Goal: Find specific page/section: Find specific page/section

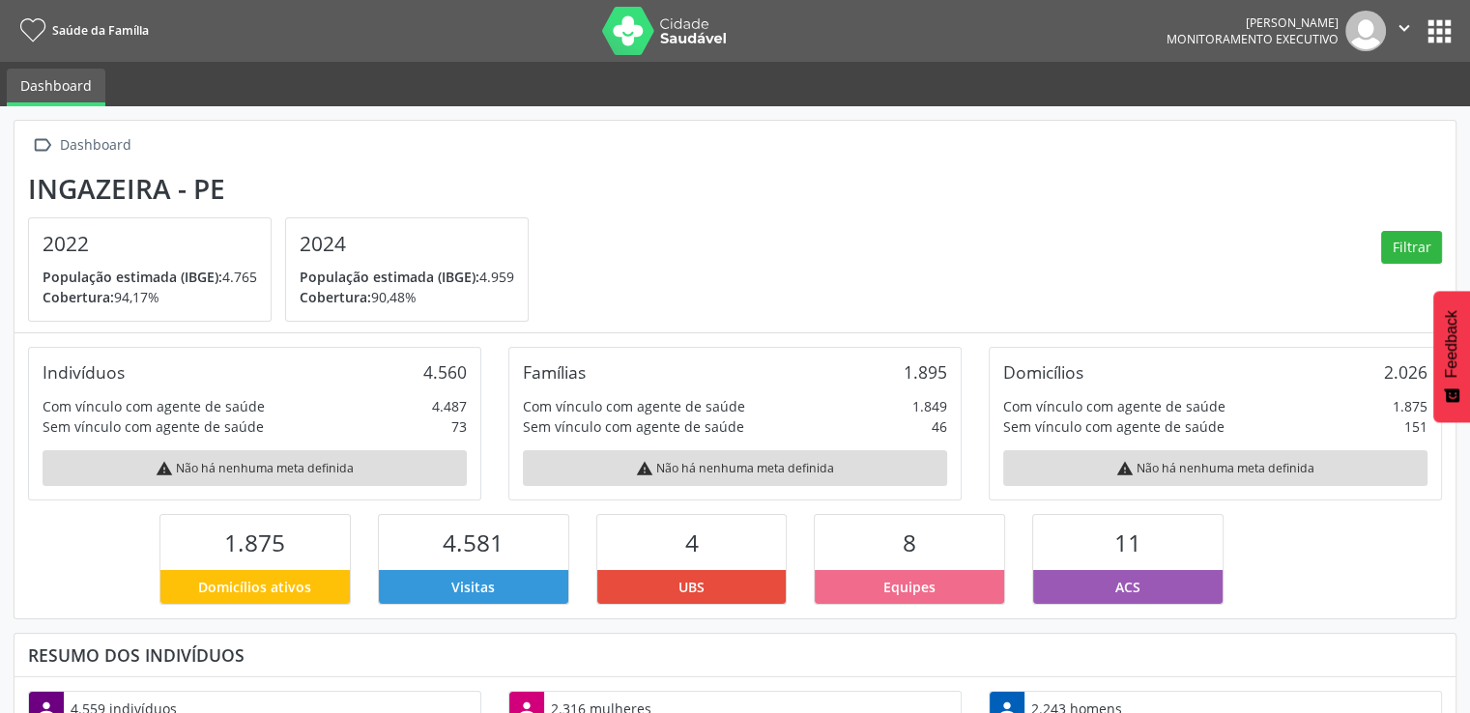
scroll to position [318, 480]
click at [1450, 22] on button "apps" at bounding box center [1440, 31] width 34 height 34
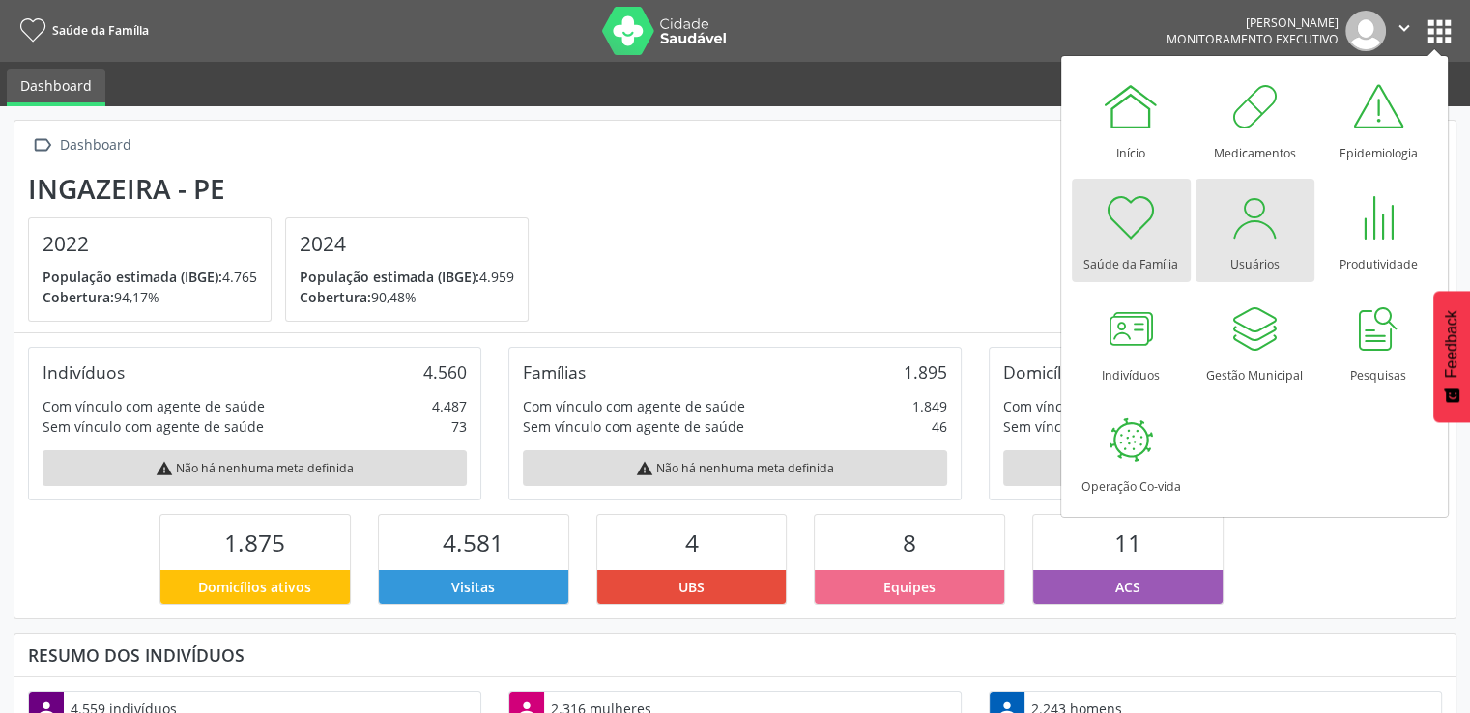
click at [1258, 254] on div "Usuários" at bounding box center [1254, 259] width 49 height 26
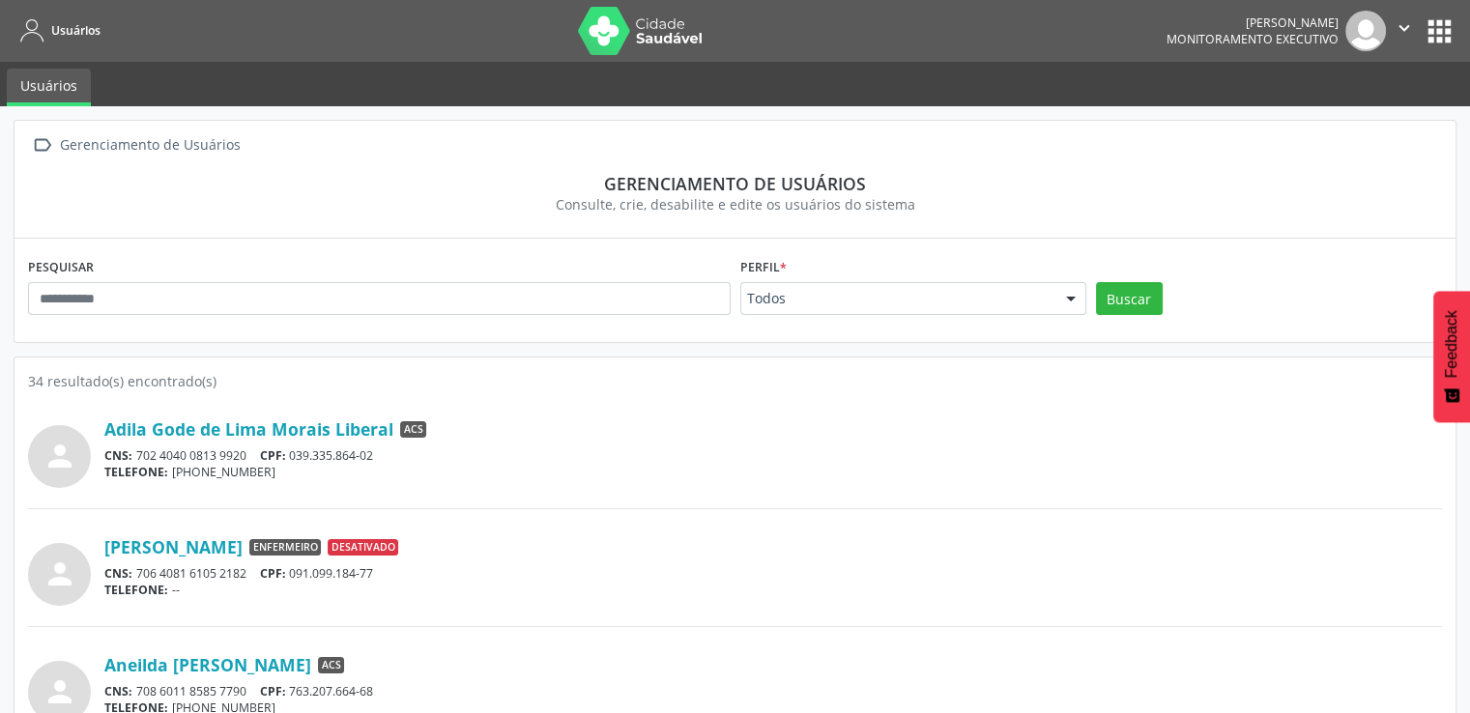
click at [1450, 21] on button "apps" at bounding box center [1440, 31] width 34 height 34
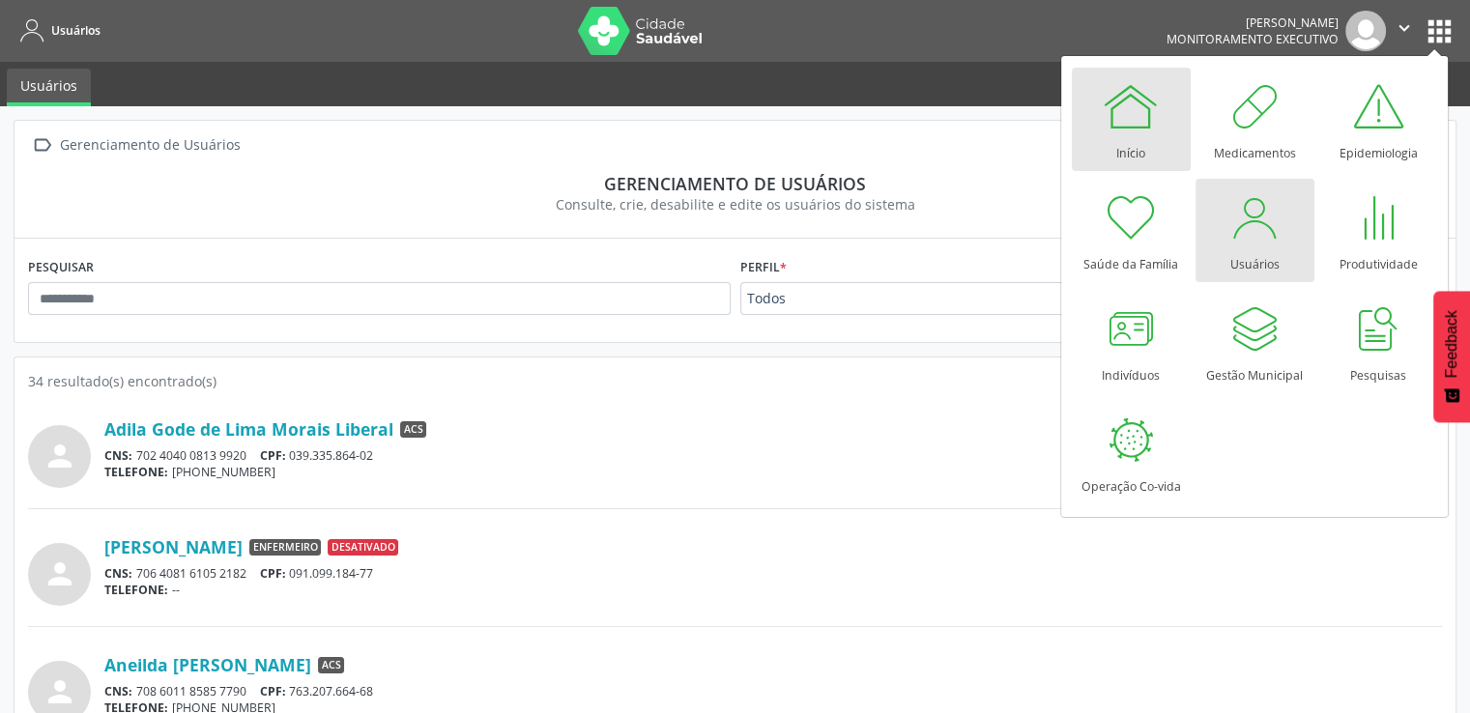
click at [1144, 124] on div at bounding box center [1131, 106] width 58 height 58
